Goal: Navigation & Orientation: Find specific page/section

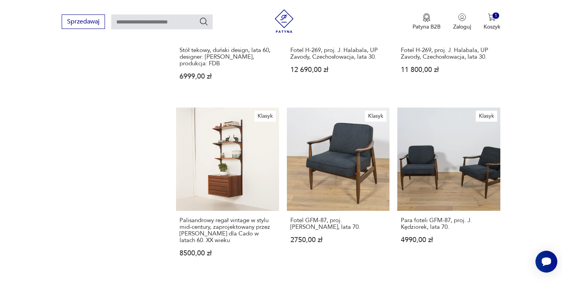
scroll to position [606, 0]
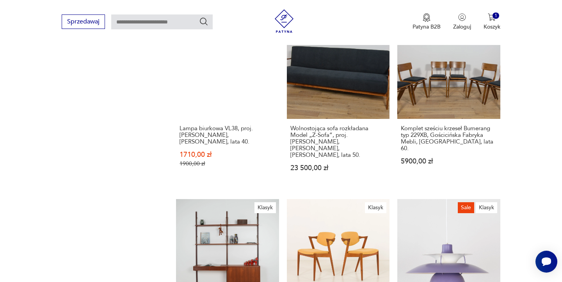
scroll to position [694, 0]
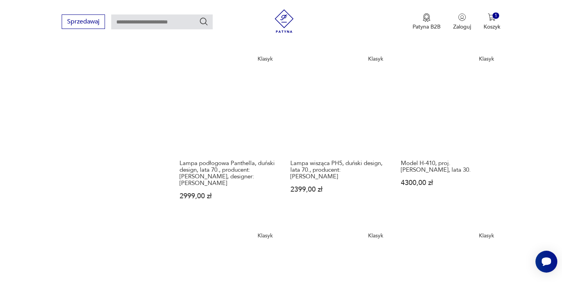
scroll to position [633, 0]
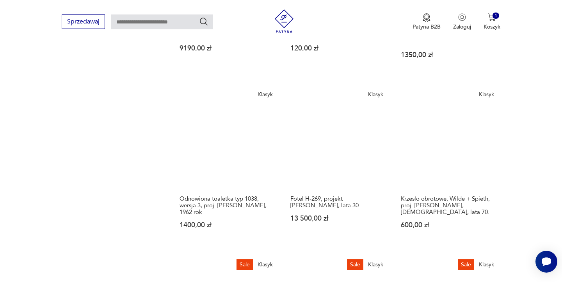
scroll to position [613, 0]
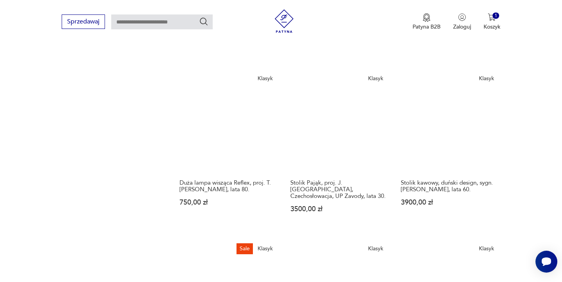
scroll to position [650, 0]
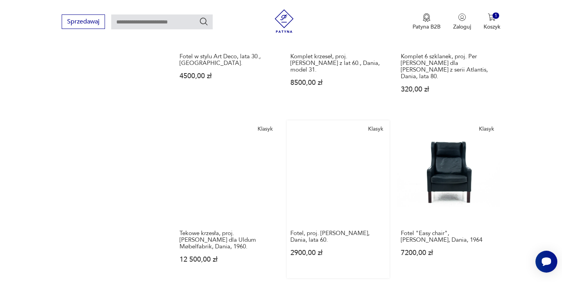
scroll to position [563, 0]
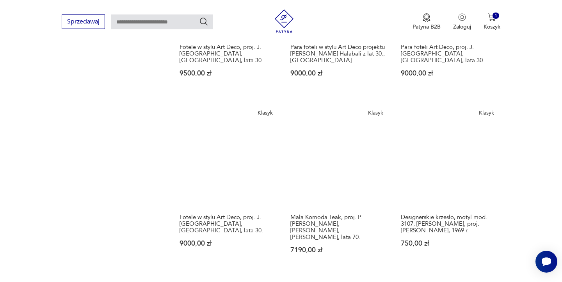
scroll to position [590, 0]
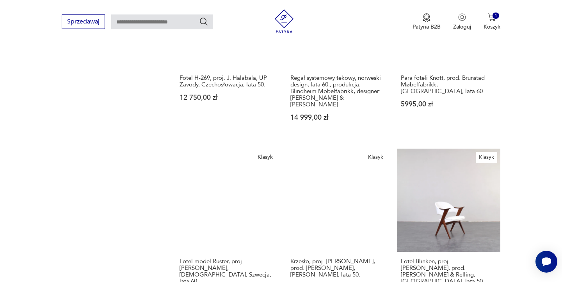
scroll to position [575, 0]
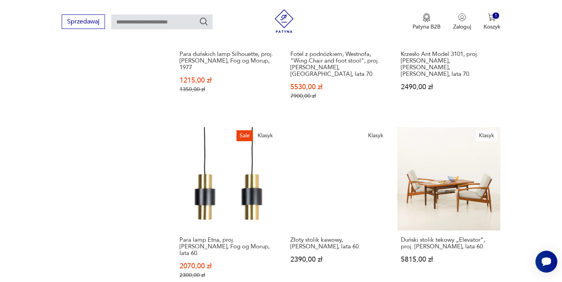
scroll to position [605, 0]
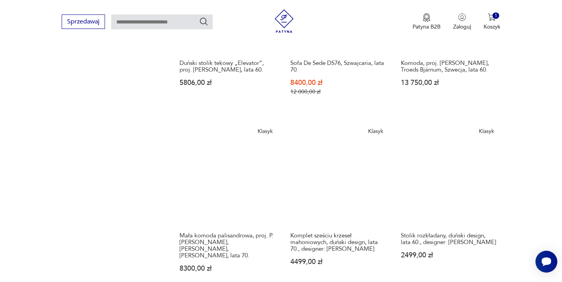
scroll to position [594, 0]
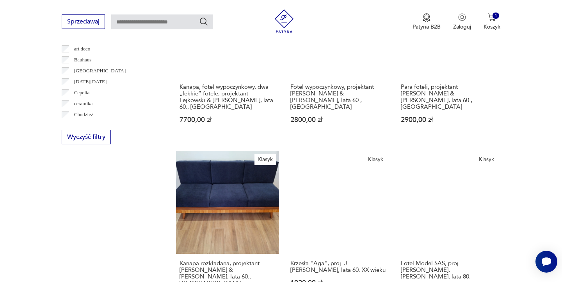
scroll to position [387, 0]
